Goal: Transaction & Acquisition: Purchase product/service

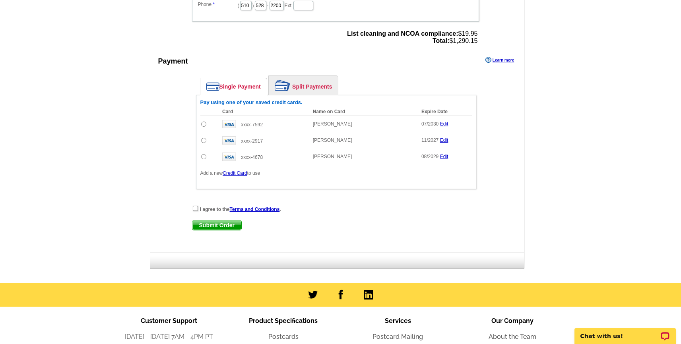
scroll to position [340, 0]
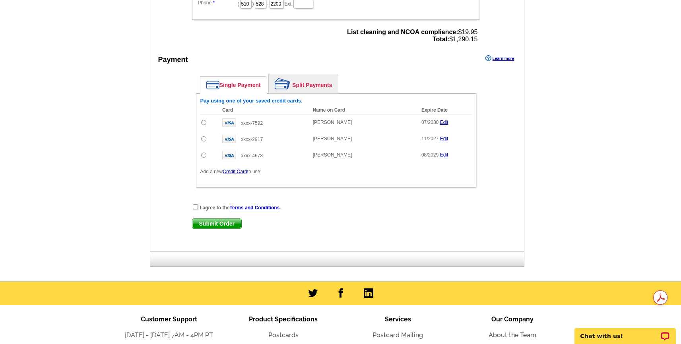
click at [203, 124] on input "radio" at bounding box center [203, 122] width 5 height 5
radio input "true"
click at [195, 206] on input "checkbox" at bounding box center [195, 206] width 5 height 5
checkbox input "true"
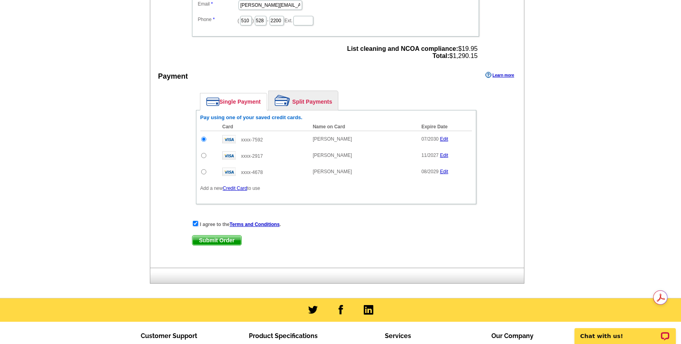
scroll to position [320, 0]
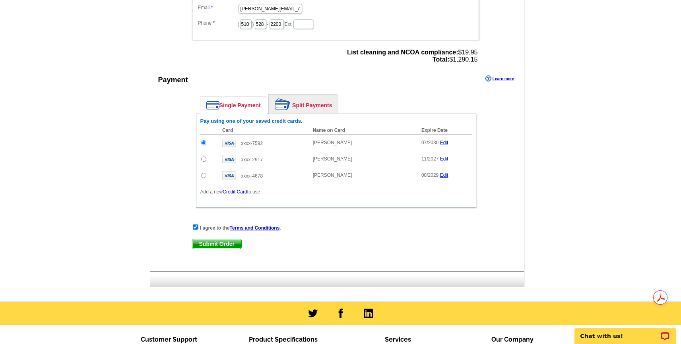
click at [216, 246] on span "Submit Order" at bounding box center [216, 244] width 49 height 10
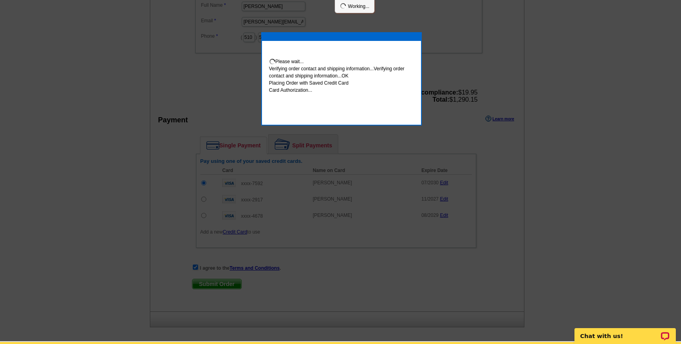
scroll to position [317, 0]
